Goal: Find specific fact: Find specific fact

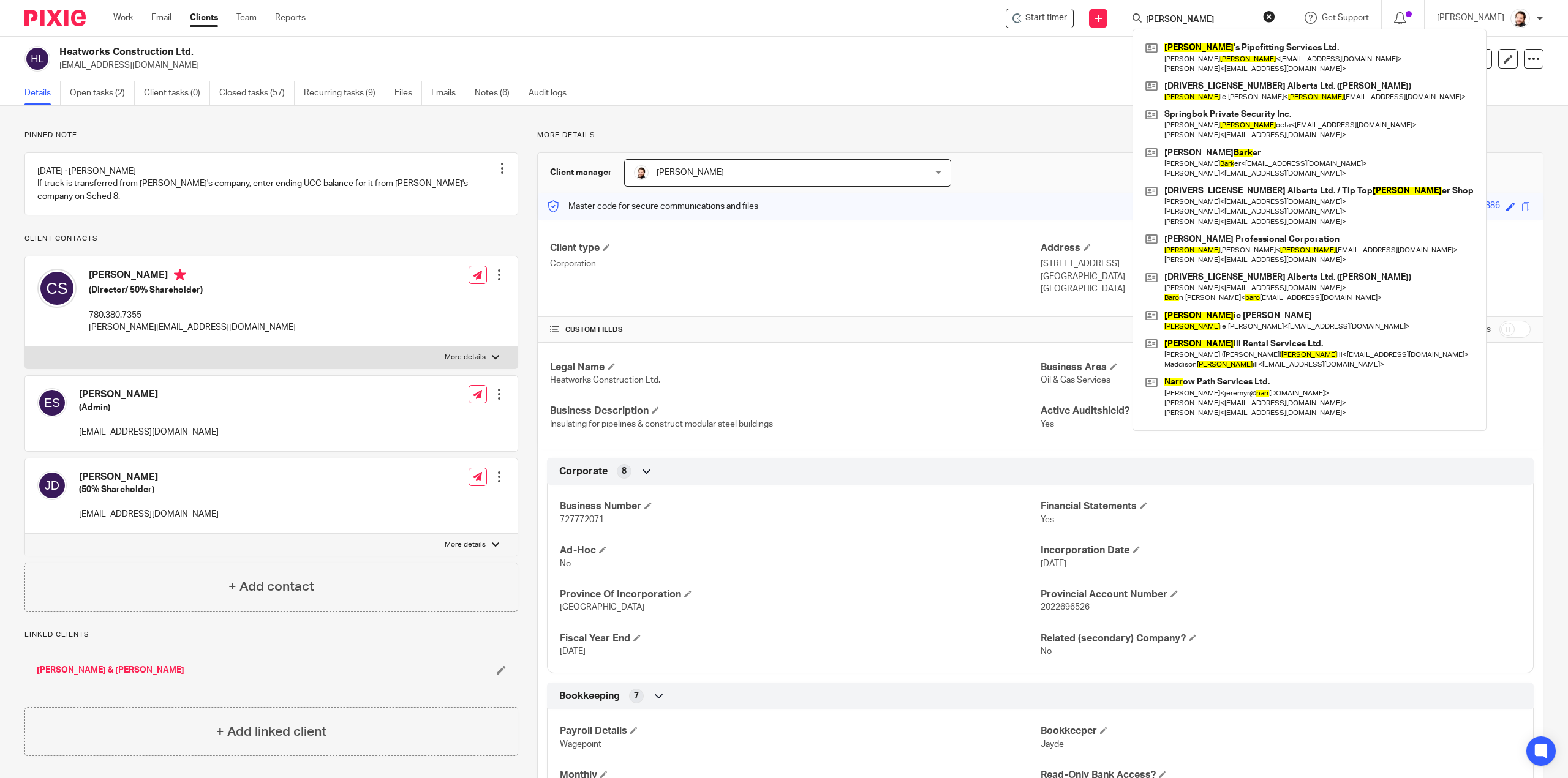
click at [1019, 113] on div "Pinned note [DATE] · [PERSON_NAME] If truck is transferred from [PERSON_NAME]'s…" at bounding box center [784, 583] width 1568 height 956
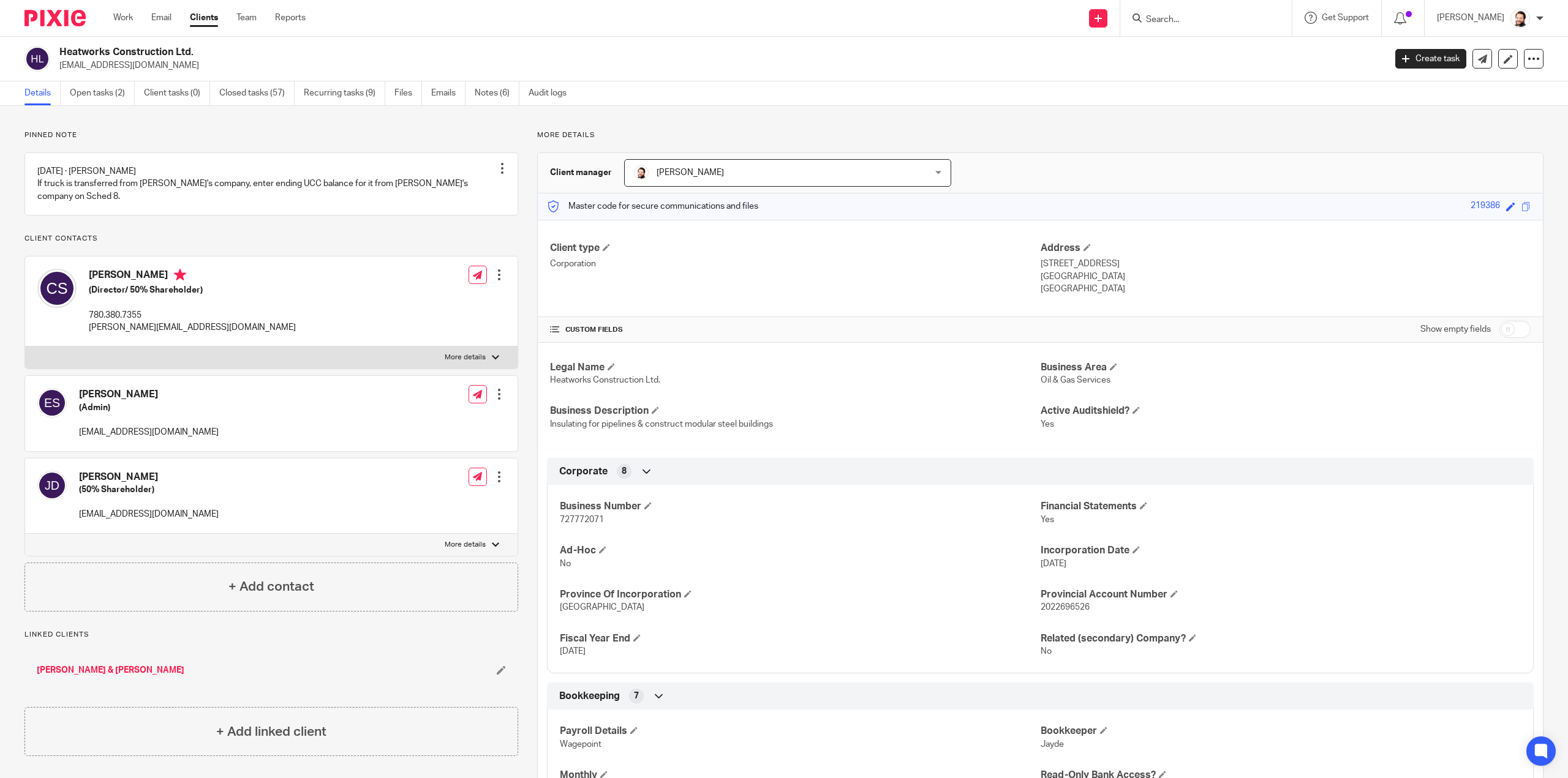
click at [1164, 21] on input "Search" at bounding box center [1199, 19] width 110 height 11
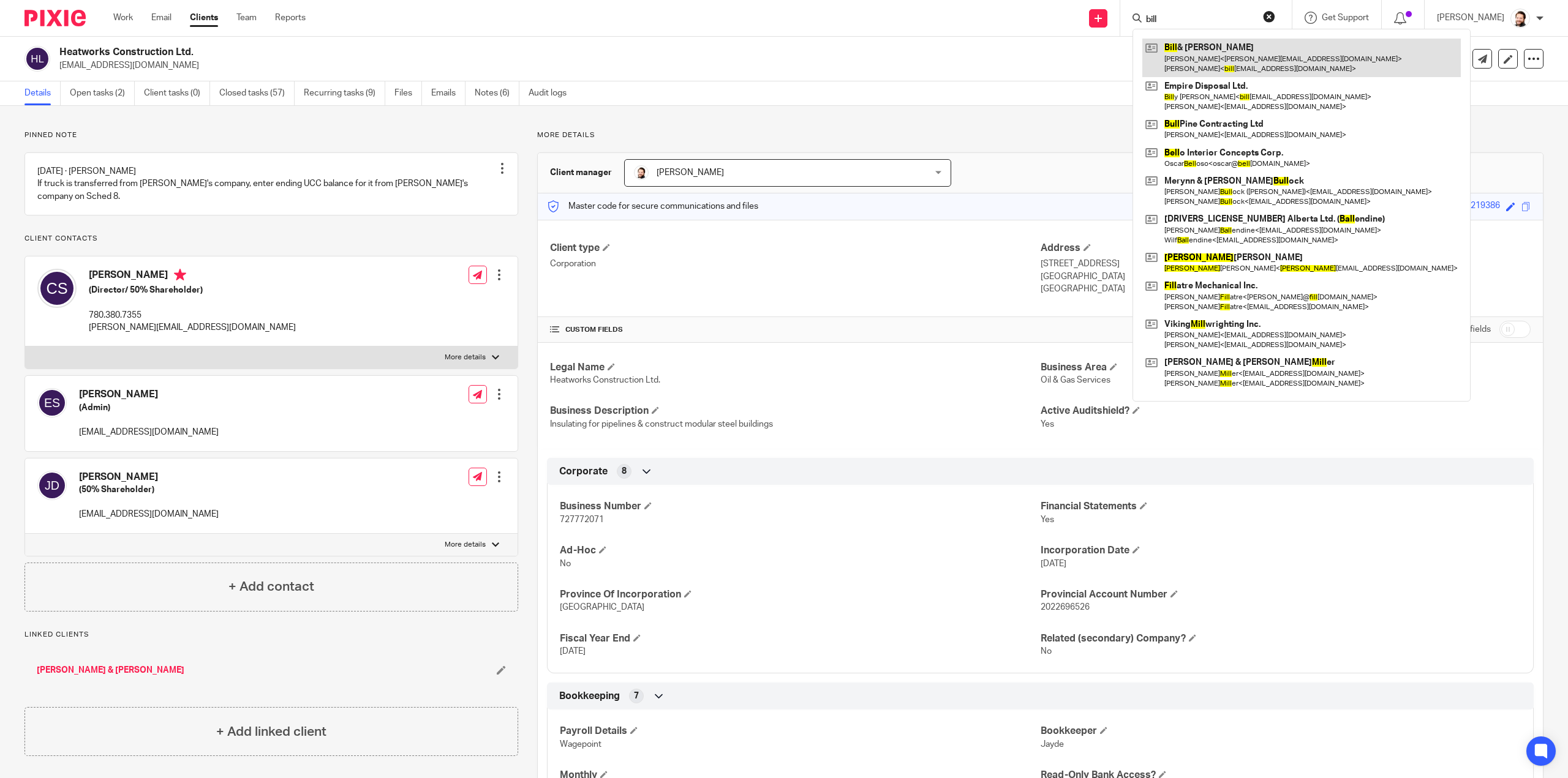
type input "bill"
drag, startPoint x: 1203, startPoint y: 50, endPoint x: 1146, endPoint y: 58, distance: 57.6
click at [837, 109] on div "Pinned note 08 Mar 2022 · Jayde Penner If truck is transferred from Justin's co…" at bounding box center [784, 583] width 1568 height 956
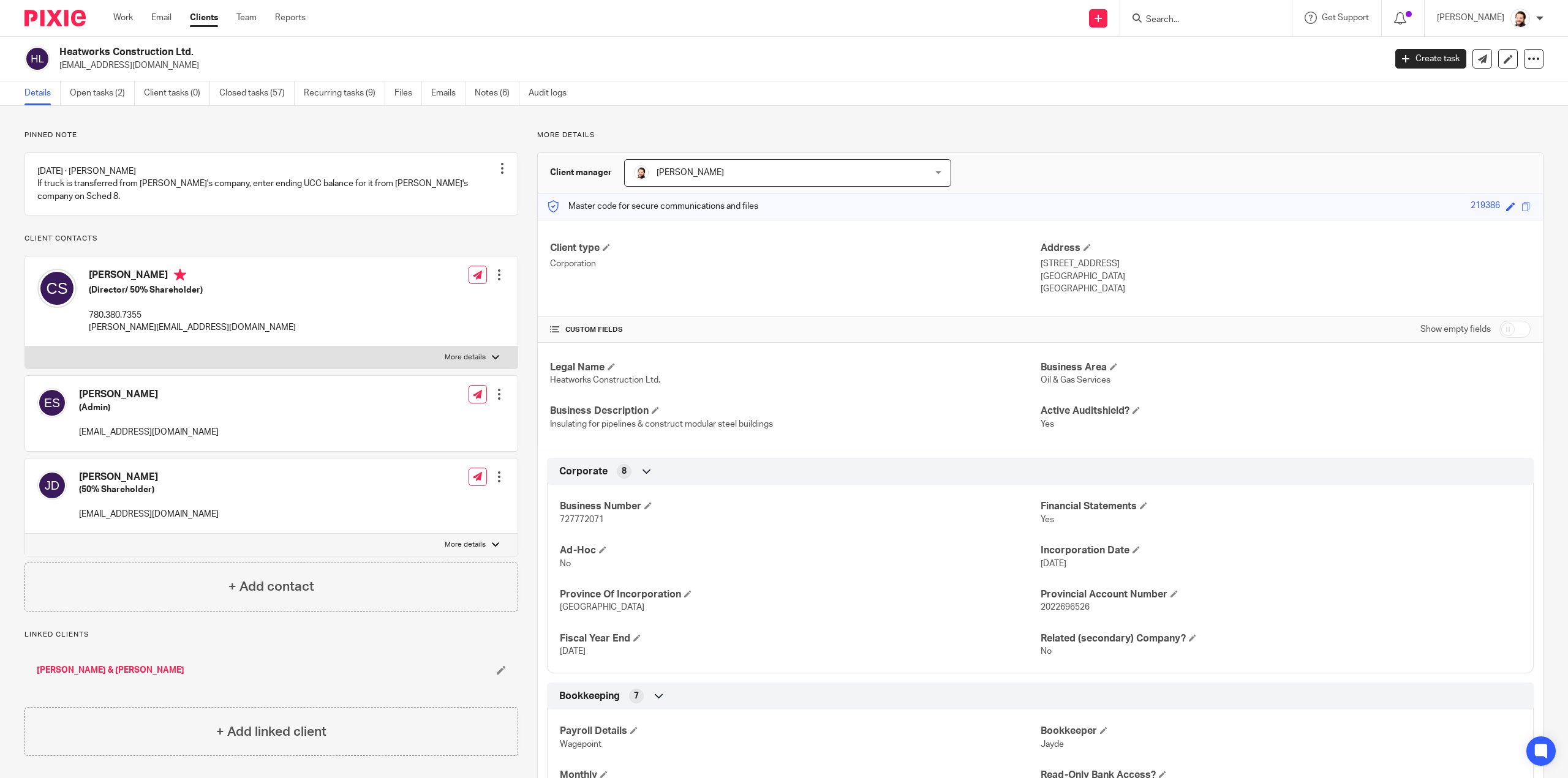
click at [591, 516] on span "727772071" at bounding box center [582, 520] width 44 height 9
copy span "727772071"
drag, startPoint x: 1547, startPoint y: 627, endPoint x: 1555, endPoint y: 621, distance: 10.0
click at [1547, 627] on div "Pinned note 08 Mar 2022 · Jayde Penner If truck is transferred from Justin's co…" at bounding box center [784, 583] width 1568 height 956
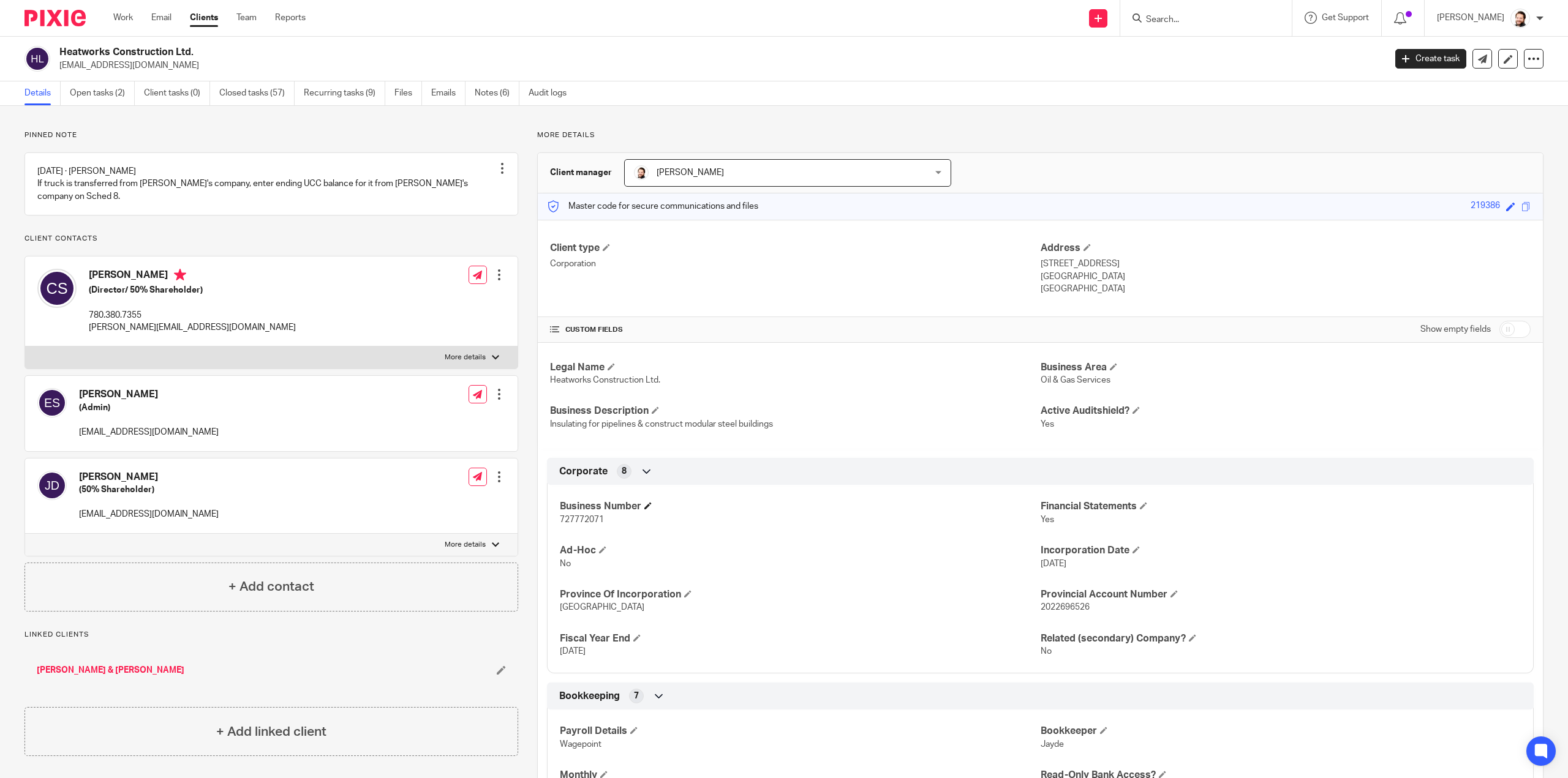
drag, startPoint x: 848, startPoint y: 507, endPoint x: 1150, endPoint y: 443, distance: 308.7
click at [848, 507] on h4 "Business Number" at bounding box center [800, 506] width 480 height 12
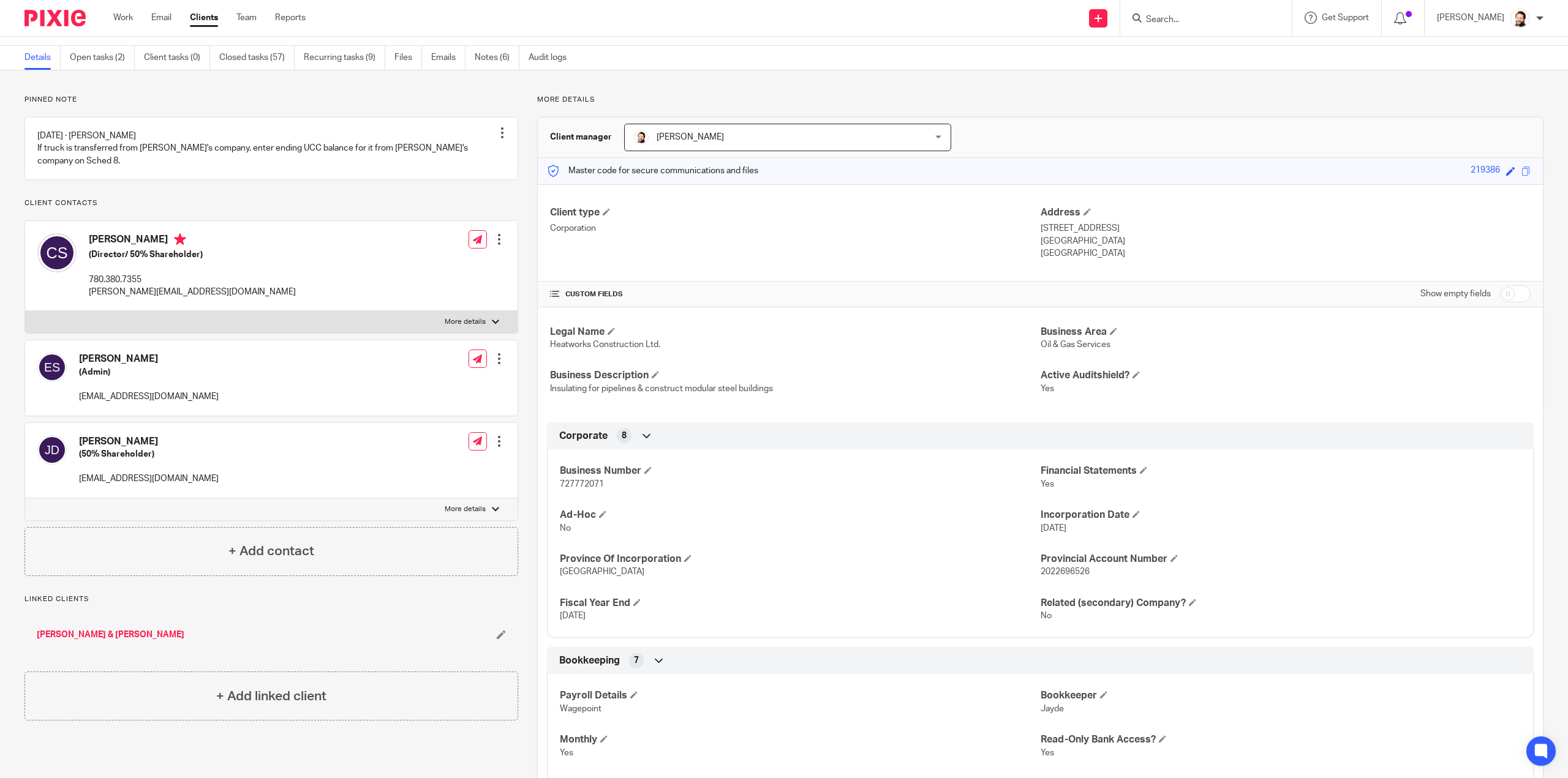
scroll to position [61, 0]
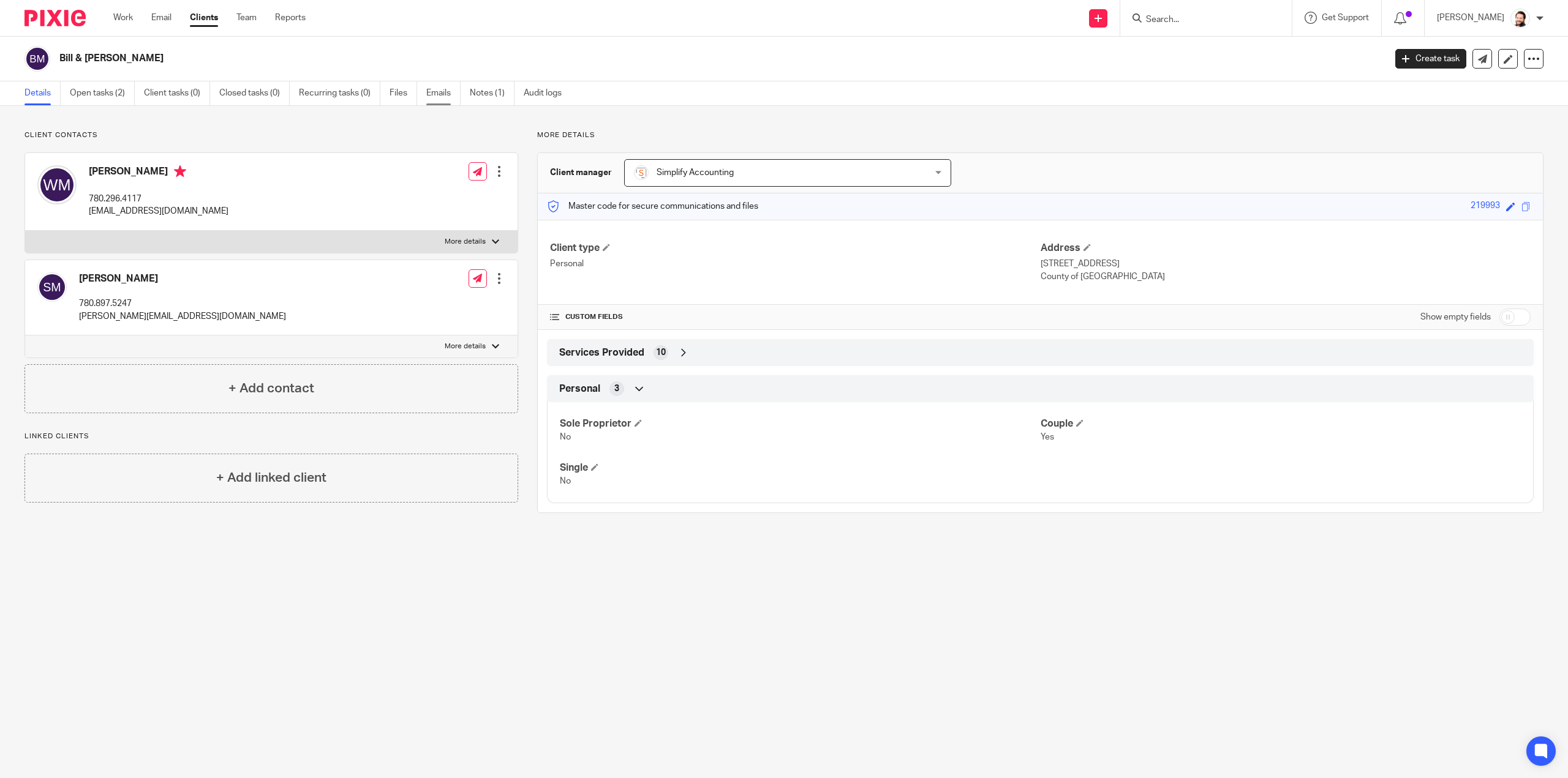
click at [437, 92] on link "Emails" at bounding box center [444, 93] width 35 height 24
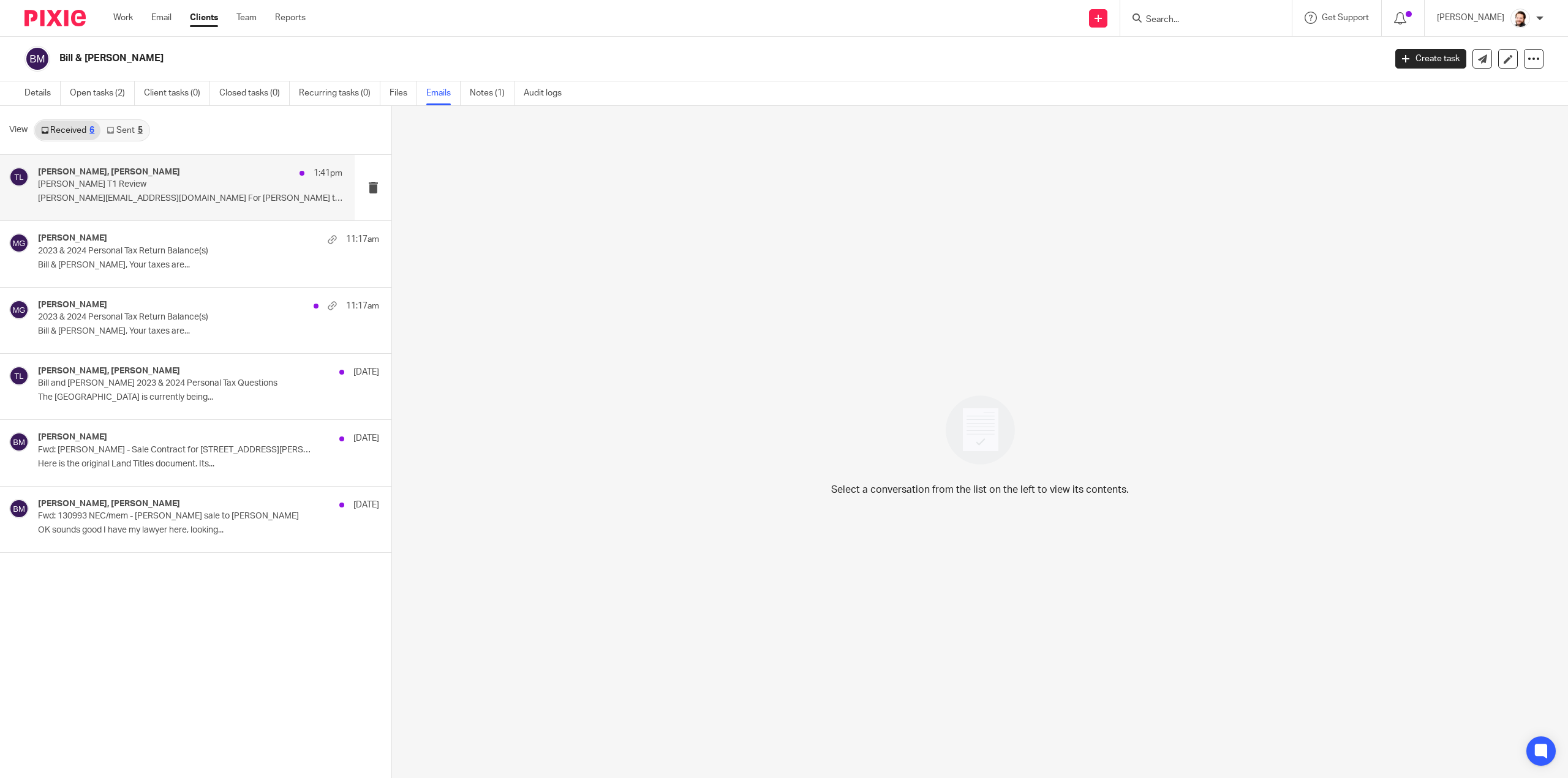
click at [186, 200] on p "[PERSON_NAME][EMAIL_ADDRESS][DOMAIN_NAME] For [PERSON_NAME] to sign I..." at bounding box center [190, 198] width 305 height 11
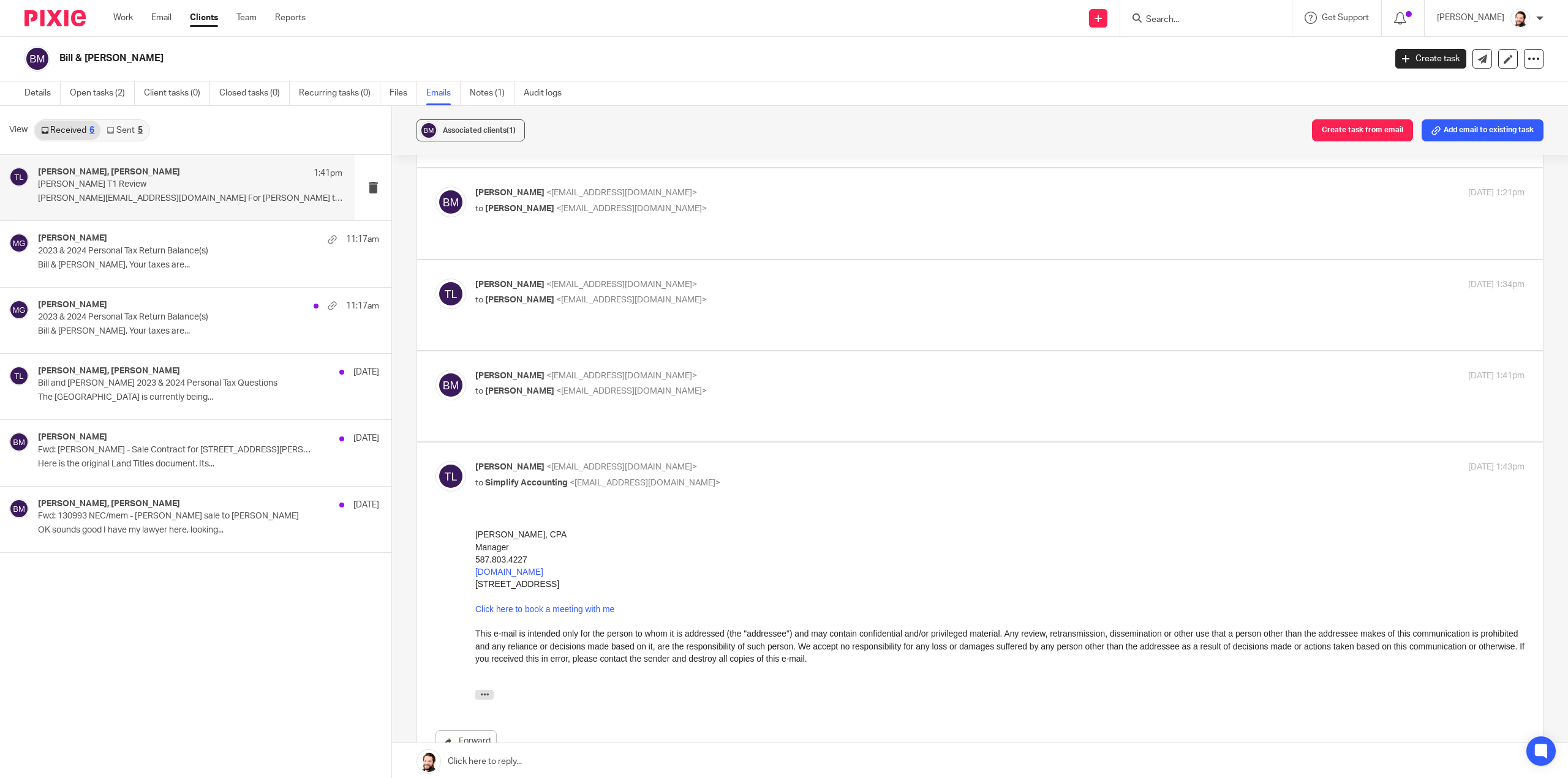
scroll to position [753, 0]
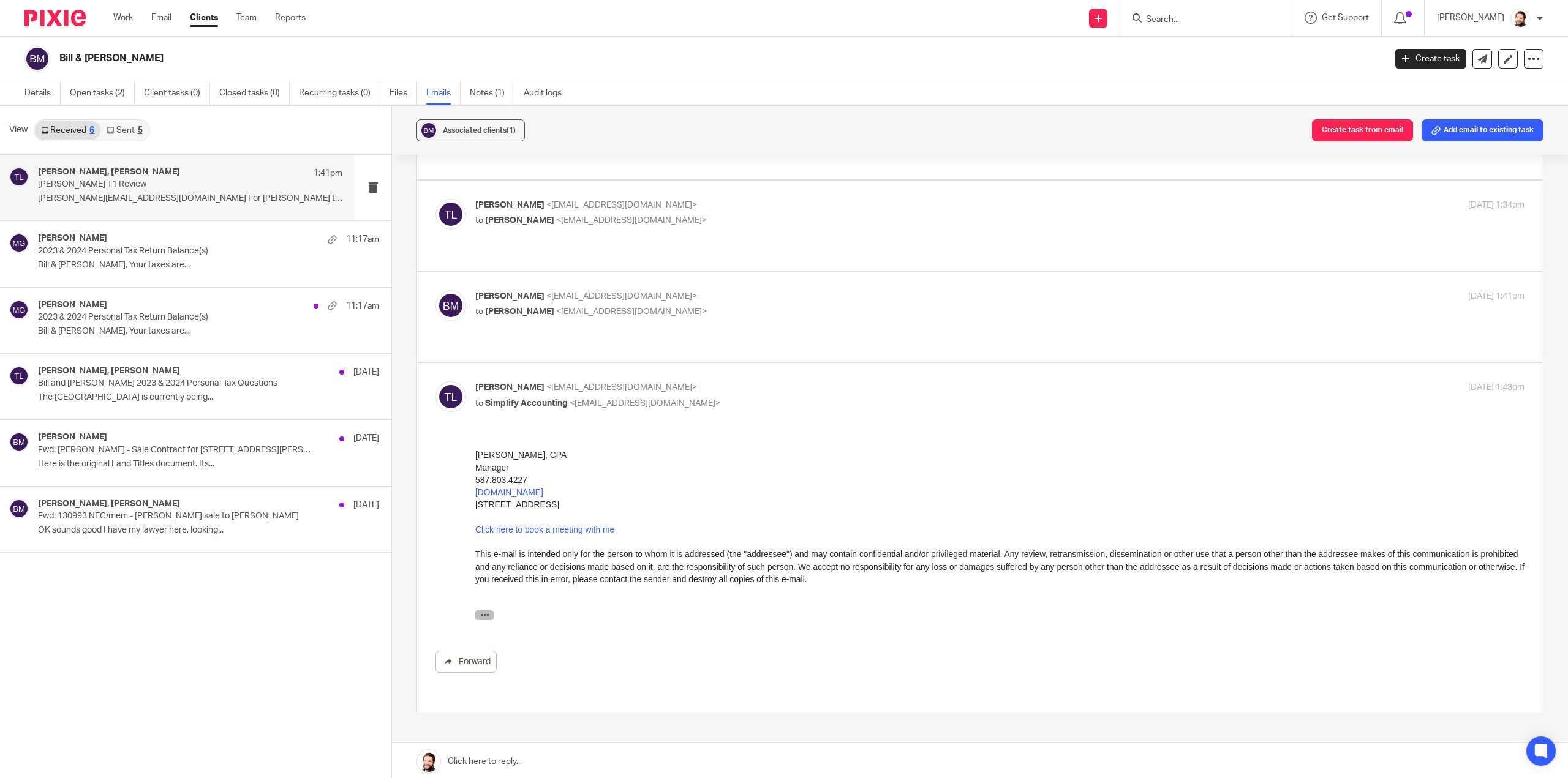
click at [478, 619] on div "---------- Forwarded message --------- From: [PERSON_NAME] < [EMAIL_ADDRESS][DO…" at bounding box center [1000, 619] width 1049 height 16
click at [478, 619] on button "button" at bounding box center [484, 616] width 18 height 10
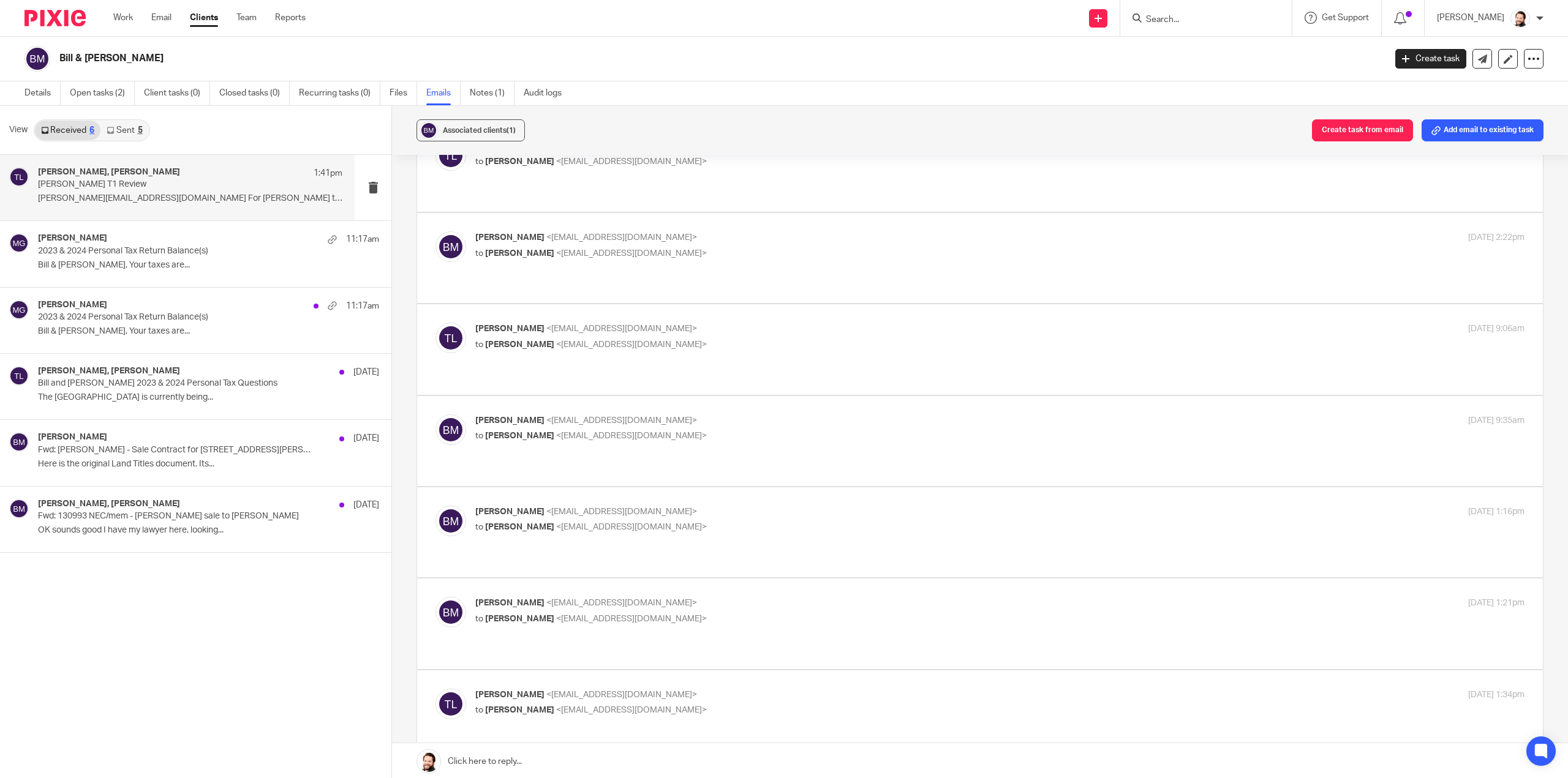
scroll to position [0, 0]
